Goal: Navigation & Orientation: Find specific page/section

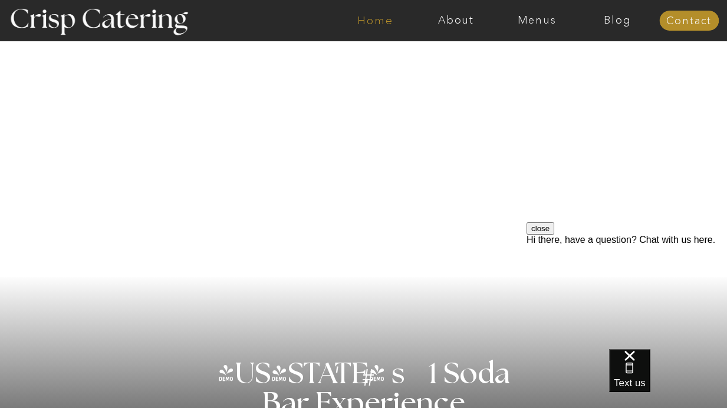
click at [378, 22] on nav "Home" at bounding box center [375, 21] width 81 height 12
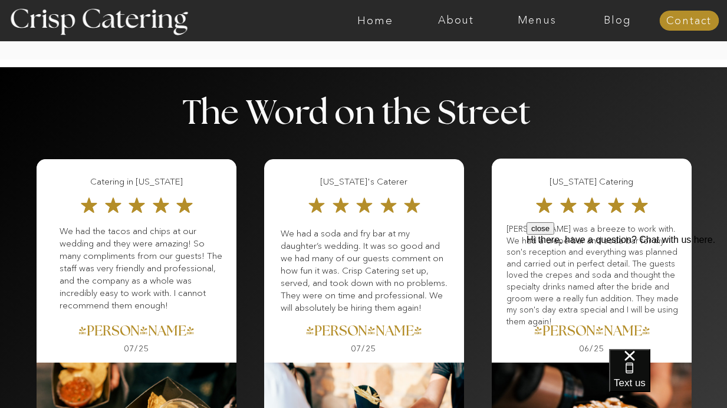
scroll to position [1434, 0]
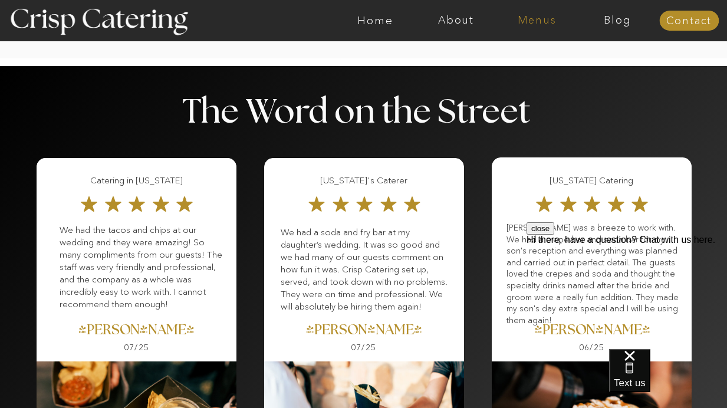
click at [537, 15] on nav "Menus" at bounding box center [537, 21] width 81 height 12
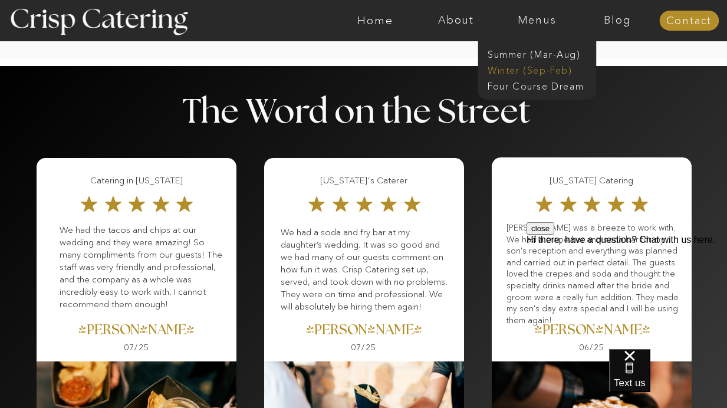
click at [537, 73] on nav "Winter (Sep-Feb)" at bounding box center [536, 69] width 97 height 11
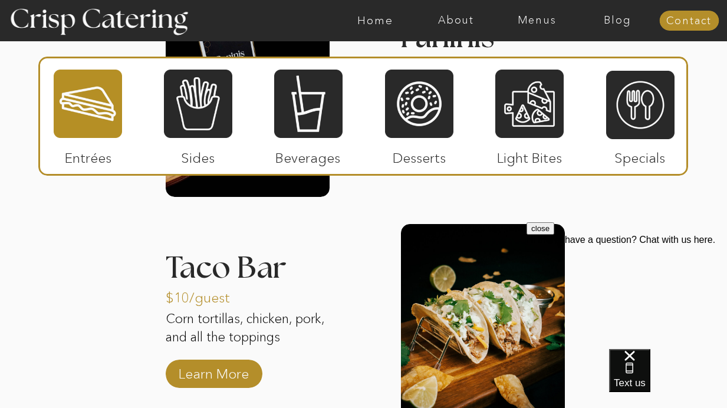
scroll to position [1653, 0]
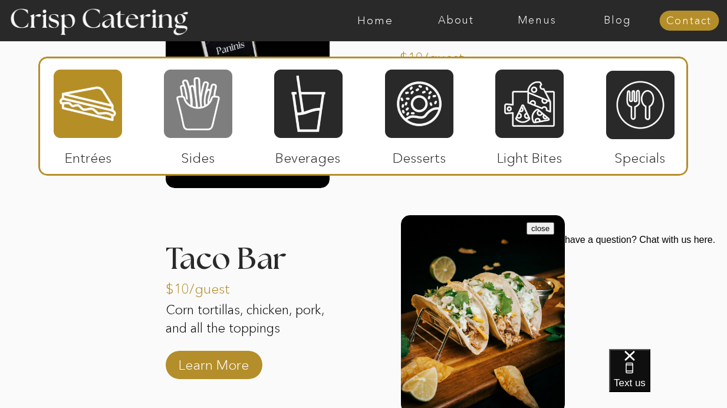
click at [196, 129] on div at bounding box center [198, 103] width 68 height 71
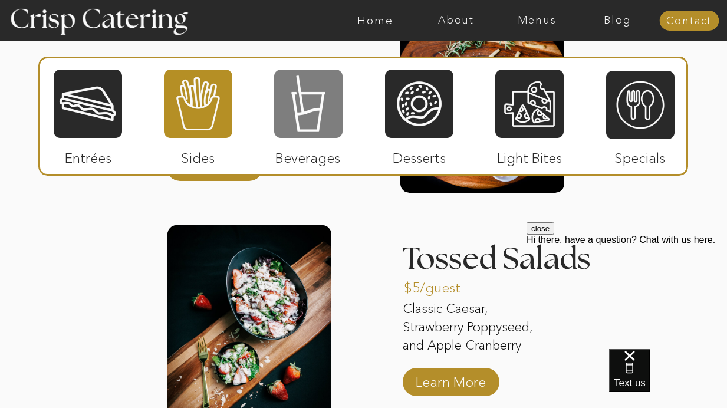
click at [331, 111] on div at bounding box center [308, 103] width 68 height 71
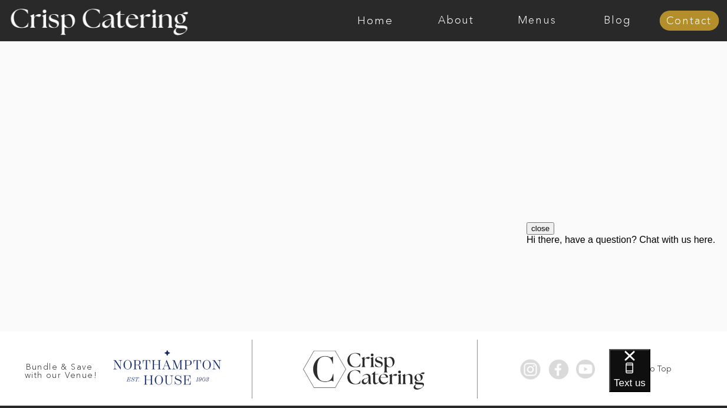
scroll to position [2802, 0]
